Goal: Go to known website: Access a specific website the user already knows

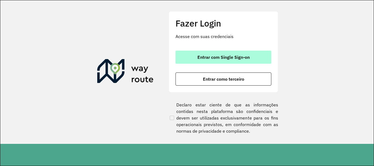
click at [229, 57] on span "Entrar com Single Sign-on" at bounding box center [223, 57] width 52 height 4
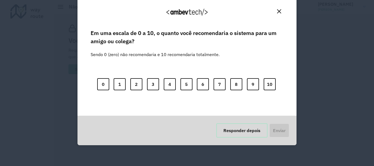
click at [244, 129] on button "Responder depois" at bounding box center [241, 130] width 51 height 14
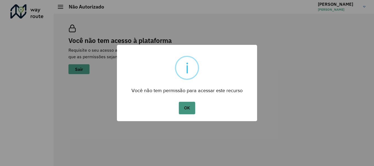
click at [187, 109] on button "OK" at bounding box center [187, 108] width 16 height 13
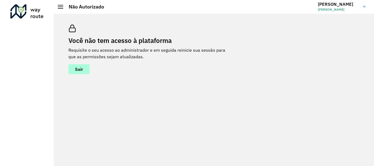
click at [84, 70] on button "Sair" at bounding box center [78, 69] width 21 height 10
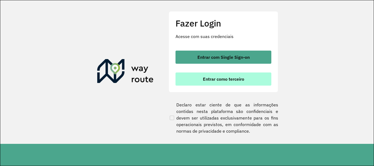
click at [227, 79] on span "Entrar como terceiro" at bounding box center [223, 79] width 41 height 4
